Goal: Task Accomplishment & Management: Use online tool/utility

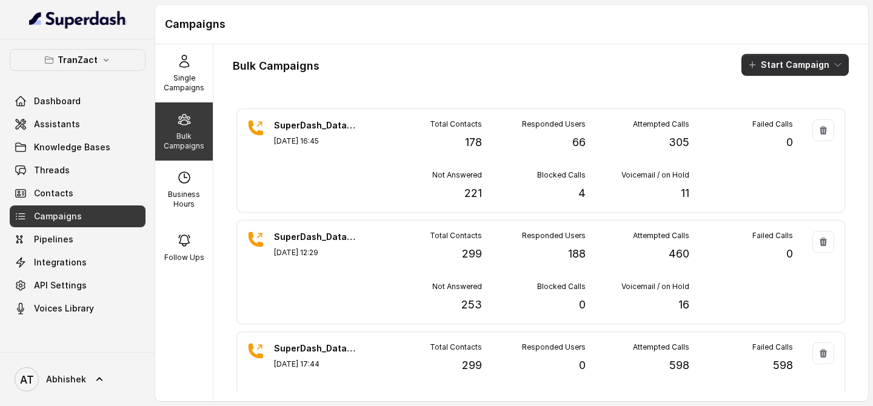
click at [781, 59] on button "Start Campaign" at bounding box center [794, 65] width 107 height 22
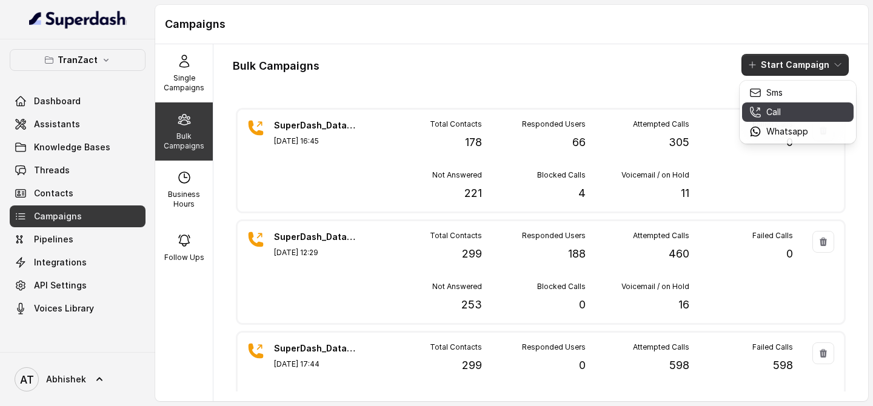
click at [767, 113] on p "Call" at bounding box center [773, 112] width 15 height 12
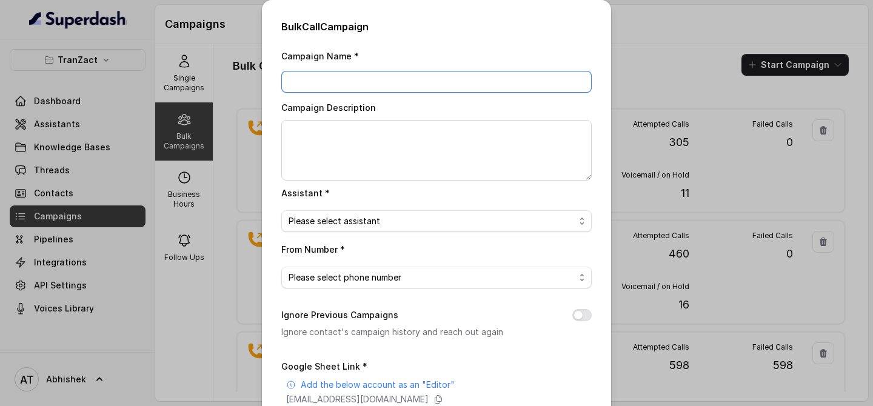
click at [311, 84] on input "Campaign Name *" at bounding box center [436, 82] width 310 height 22
paste input "SuperDash_Data6(2509)_18 August_MS"
type input "SuperDash_Data6(2509)_18 August_MS"
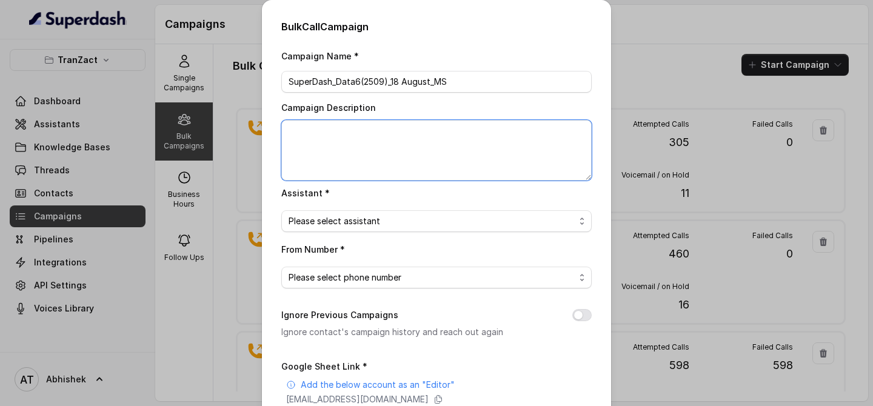
click at [312, 141] on textarea "Campaign Description" at bounding box center [436, 150] width 310 height 61
paste textarea "SuperDash_Data6(2509)_18 August_MS"
type textarea "SuperDash_Data6(2509)_18 August_MS"
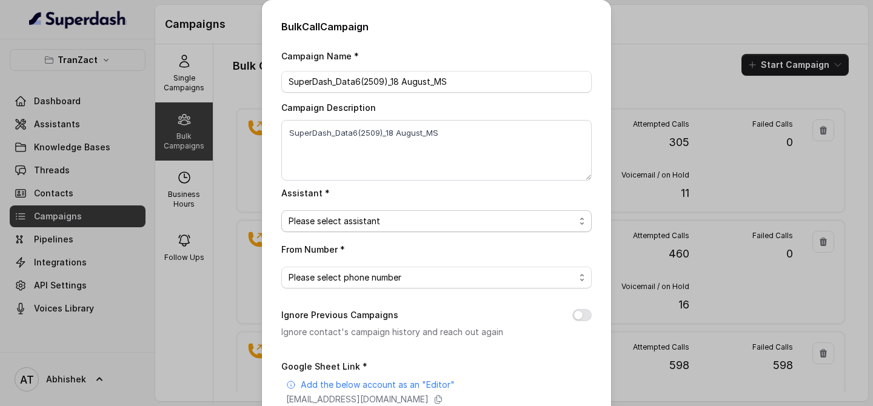
click at [340, 220] on span "Please select assistant" at bounding box center [432, 221] width 286 height 15
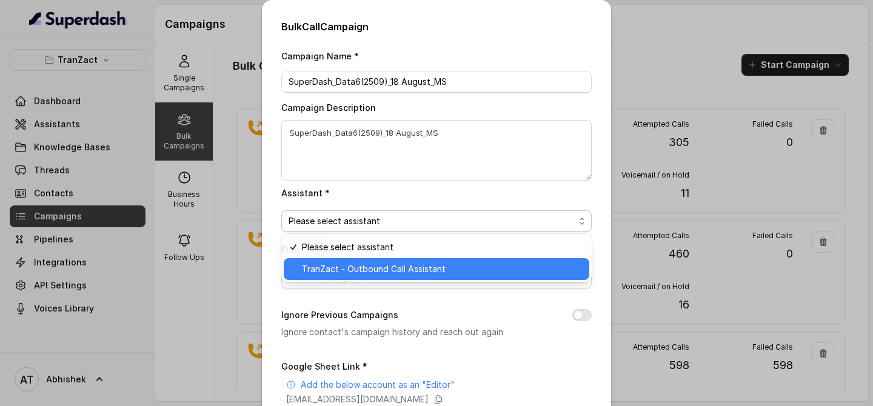
click at [365, 266] on span "TranZact - Outbound Call Assistant" at bounding box center [442, 269] width 280 height 15
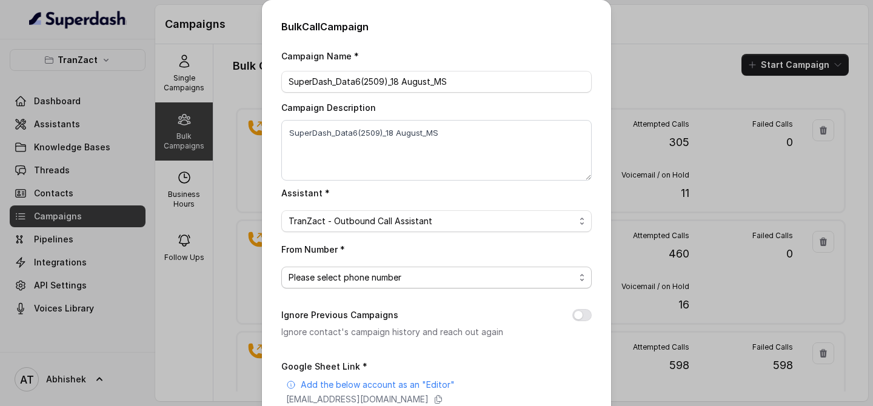
click at [334, 272] on span "Please select phone number" at bounding box center [432, 277] width 286 height 15
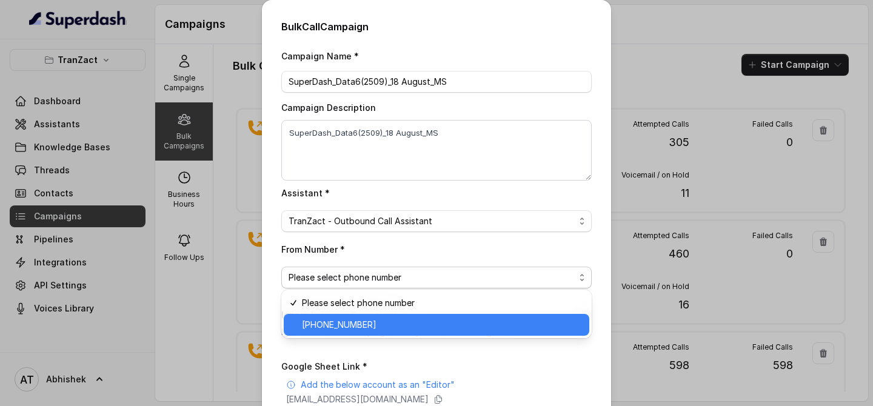
click at [366, 327] on span "[PHONE_NUMBER]" at bounding box center [442, 325] width 280 height 15
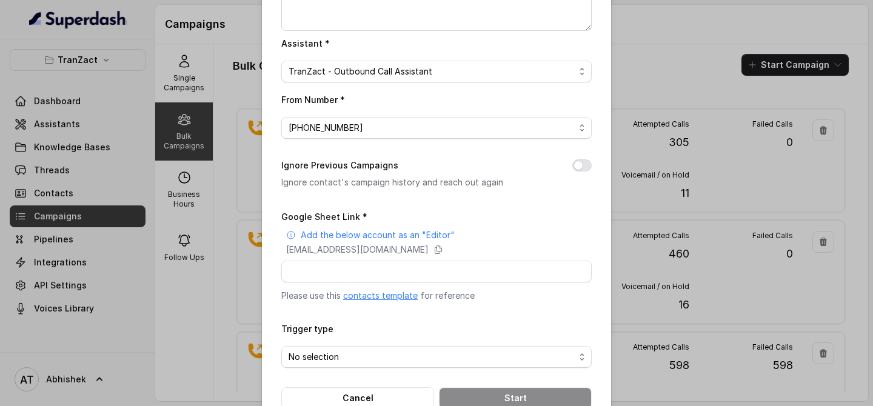
scroll to position [180, 0]
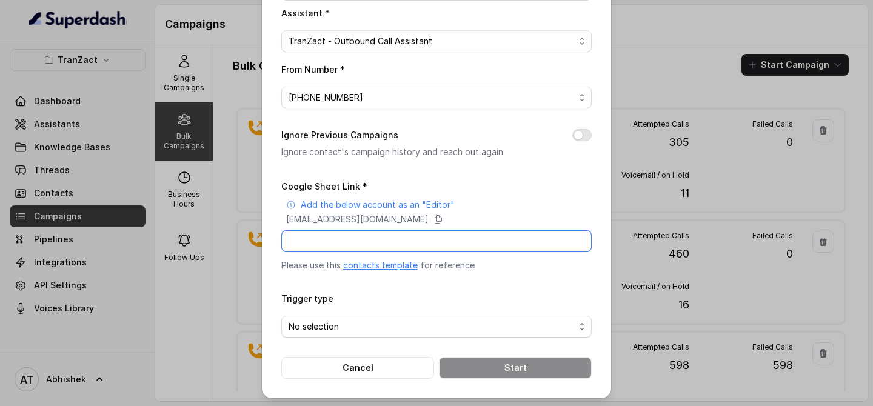
click at [299, 246] on input "Google Sheet Link *" at bounding box center [436, 241] width 310 height 22
click at [310, 242] on input "Google Sheet Link *" at bounding box center [436, 241] width 310 height 22
paste input "[URL][DOMAIN_NAME]"
type input "[URL][DOMAIN_NAME]"
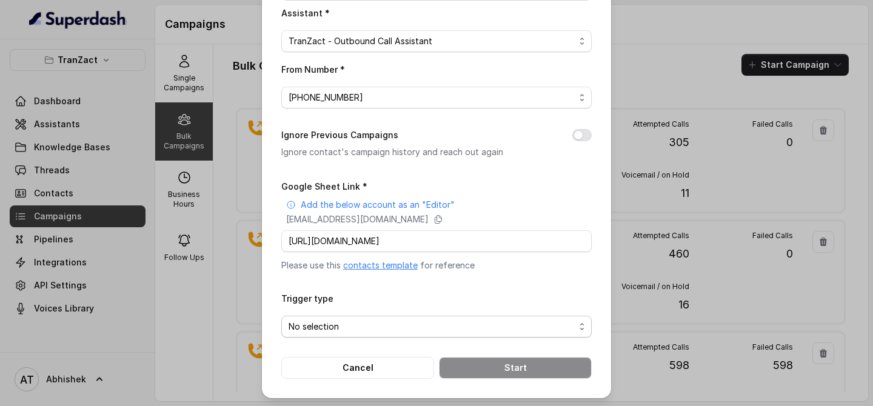
scroll to position [0, 0]
click at [323, 329] on span "No selection" at bounding box center [432, 326] width 286 height 15
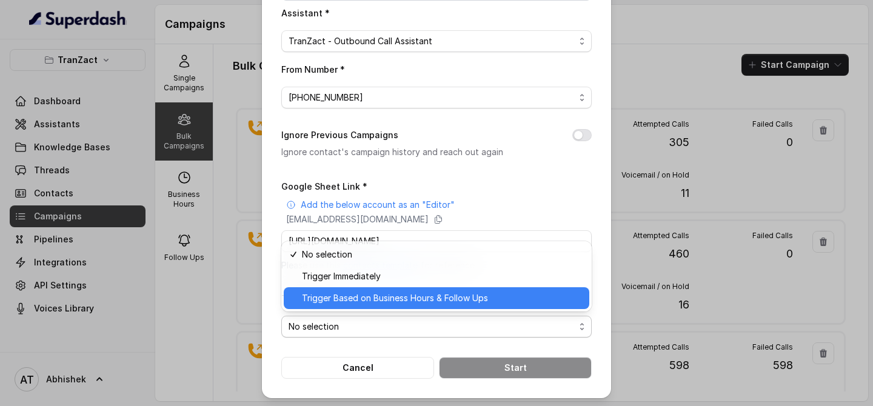
click at [393, 301] on span "Trigger Based on Business Hours & Follow Ups" at bounding box center [442, 298] width 280 height 15
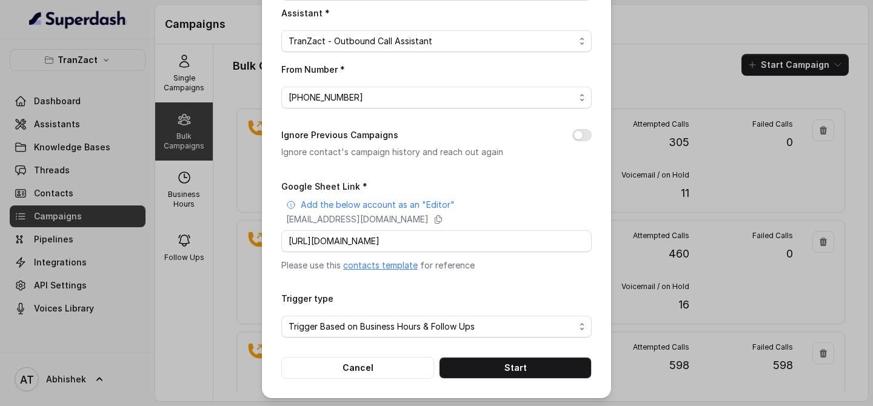
click at [270, 296] on div "Bulk Call Campaign Campaign Name * SuperDash_Data6(2509)_18 August_MS Campaign …" at bounding box center [436, 109] width 349 height 578
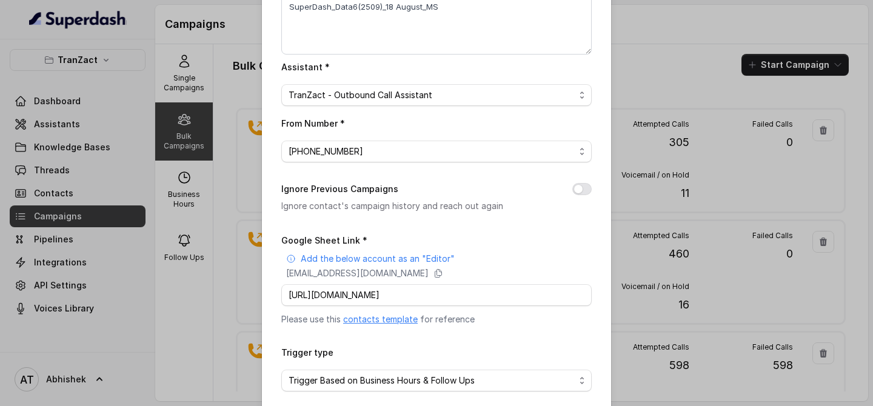
scroll to position [180, 0]
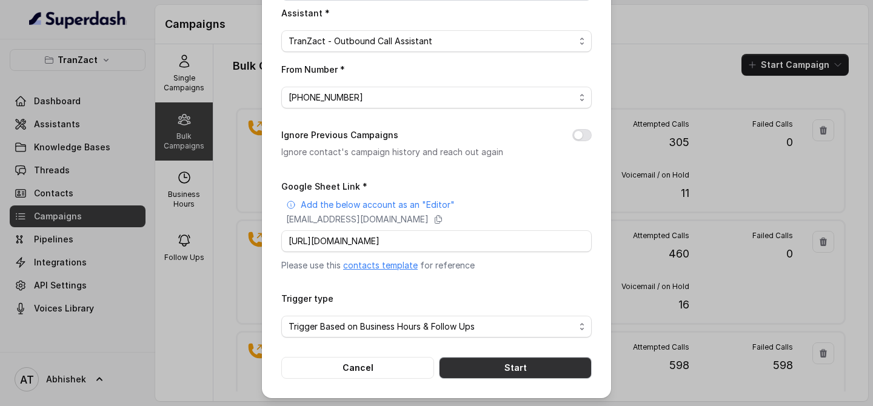
click at [513, 366] on button "Start" at bounding box center [515, 368] width 153 height 22
